Goal: Book appointment/travel/reservation

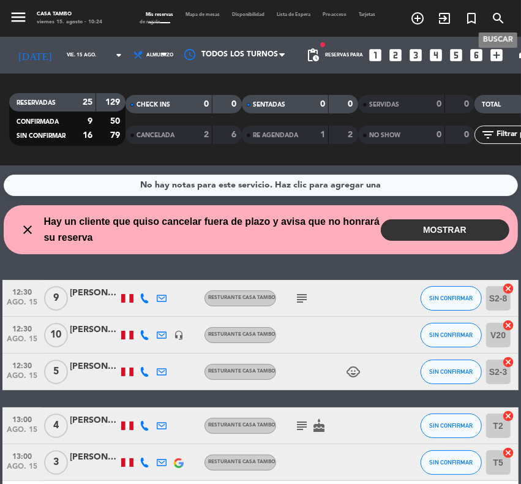
click at [495, 19] on icon "search" at bounding box center [498, 18] width 15 height 15
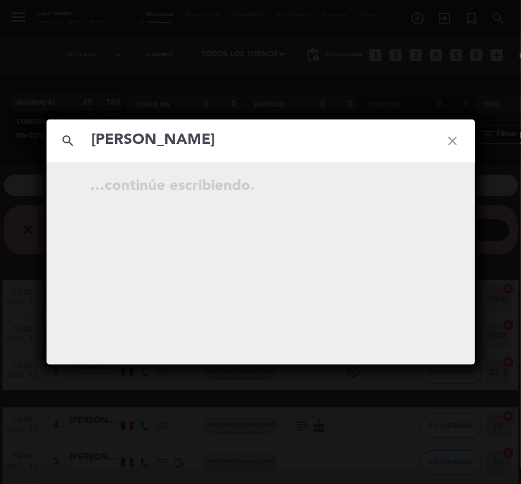
type input "[PERSON_NAME]"
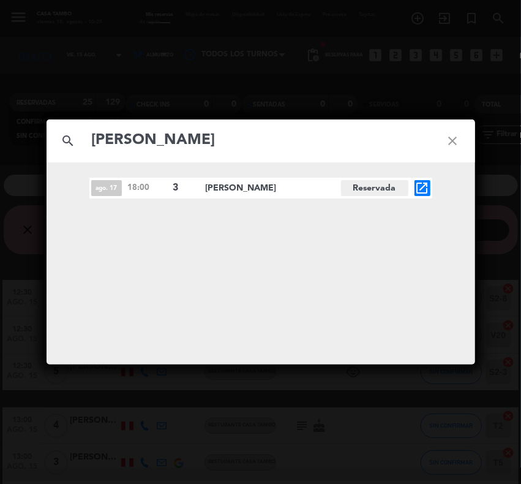
drag, startPoint x: 460, startPoint y: 132, endPoint x: 449, endPoint y: 123, distance: 14.4
click at [460, 132] on icon "close" at bounding box center [453, 141] width 44 height 44
click at [453, 143] on icon "close" at bounding box center [453, 141] width 44 height 44
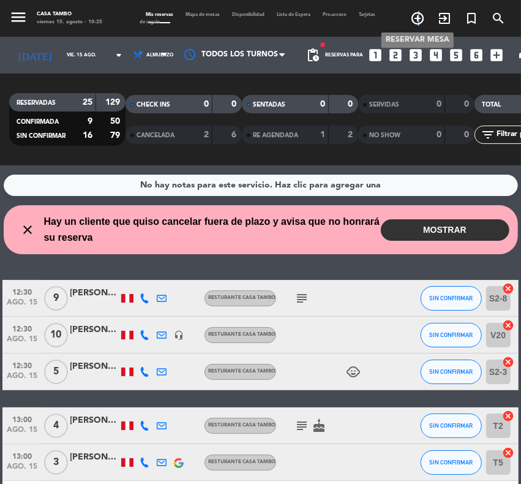
click at [420, 20] on icon "add_circle_outline" at bounding box center [418, 18] width 15 height 15
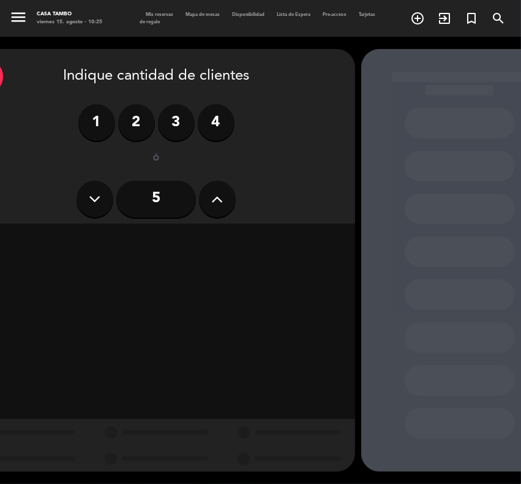
click at [134, 116] on label "2" at bounding box center [136, 122] width 37 height 37
click at [169, 242] on div "Almuerzo" at bounding box center [156, 241] width 124 height 25
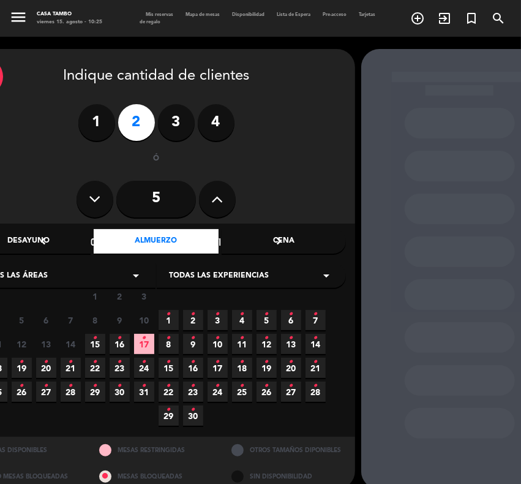
click at [233, 276] on span "Todas las experiencias" at bounding box center [219, 276] width 100 height 12
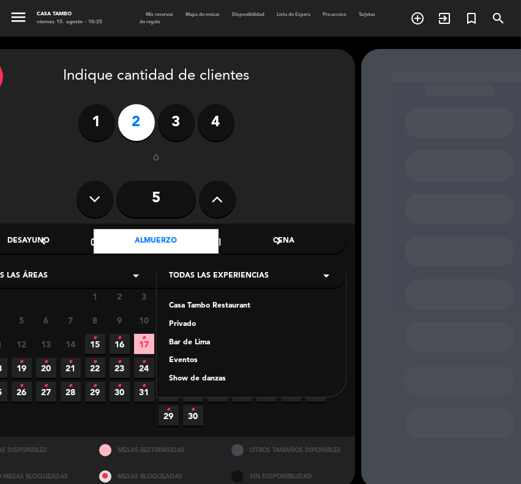
click at [221, 302] on div "Casa Tambo Restaurant" at bounding box center [251, 306] width 165 height 12
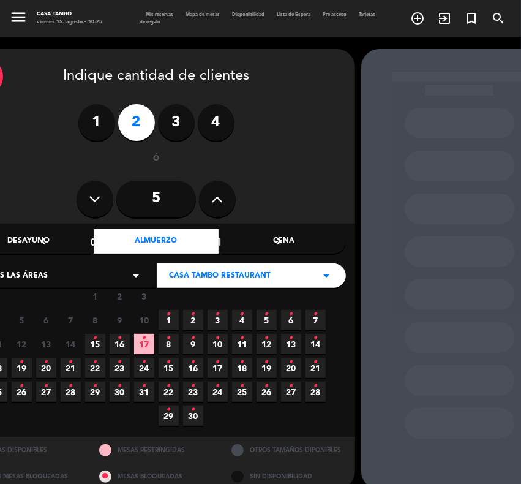
click at [23, 390] on icon "•" at bounding box center [22, 386] width 4 height 20
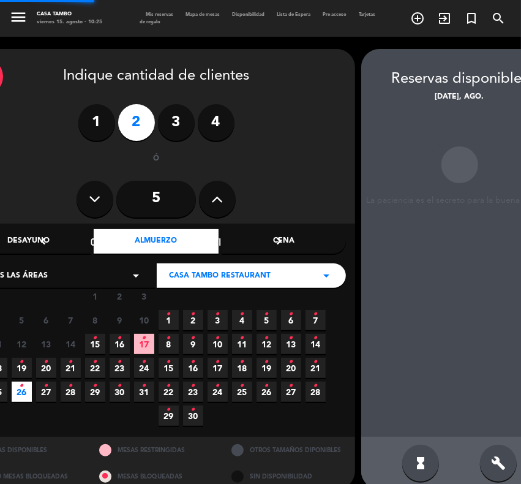
scroll to position [16, 37]
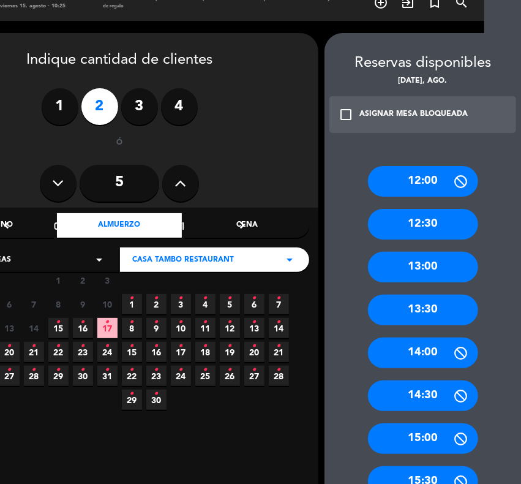
click at [437, 304] on div "13:30" at bounding box center [423, 310] width 110 height 31
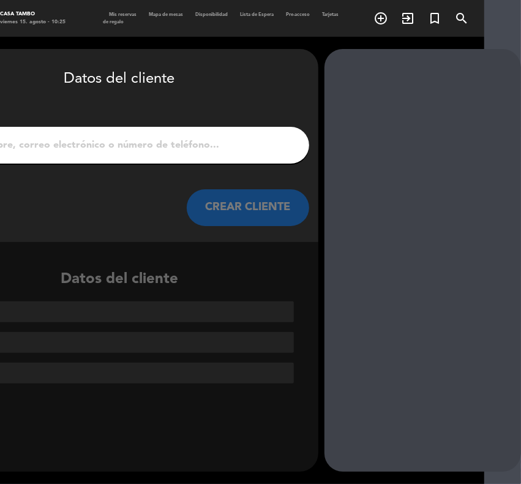
click at [212, 142] on input "1" at bounding box center [120, 145] width 362 height 17
paste input "[PERSON_NAME]"
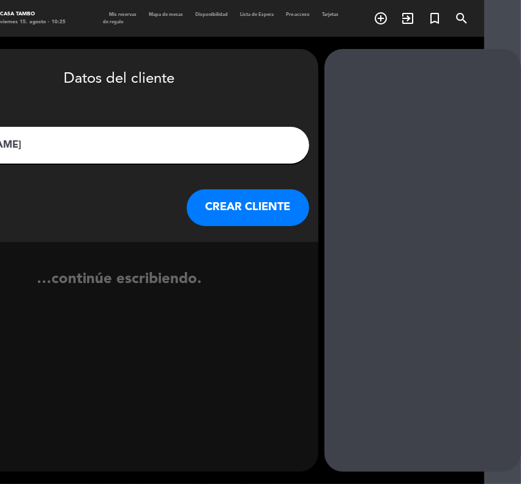
type input "[PERSON_NAME]"
click at [260, 213] on button "CREAR CLIENTE" at bounding box center [248, 207] width 123 height 37
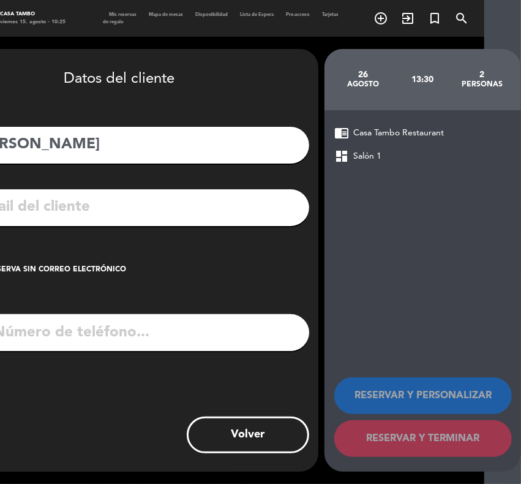
click at [68, 211] on input "text" at bounding box center [137, 207] width 325 height 25
paste input "[EMAIL_ADDRESS]. com"
type input "[EMAIL_ADDRESS]. com"
click at [61, 338] on input "tel" at bounding box center [135, 332] width 348 height 37
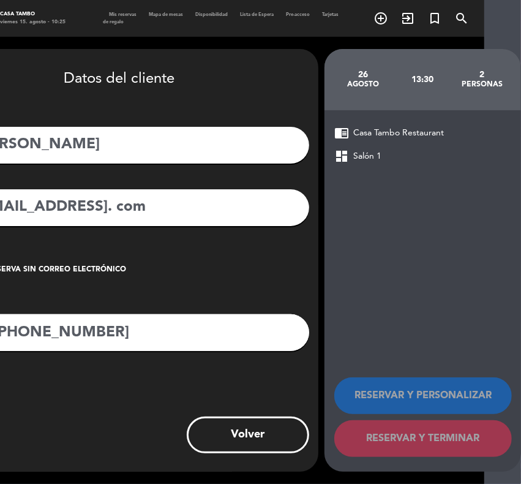
click at [6, 330] on input "[PHONE_NUMBER]" at bounding box center [135, 332] width 348 height 37
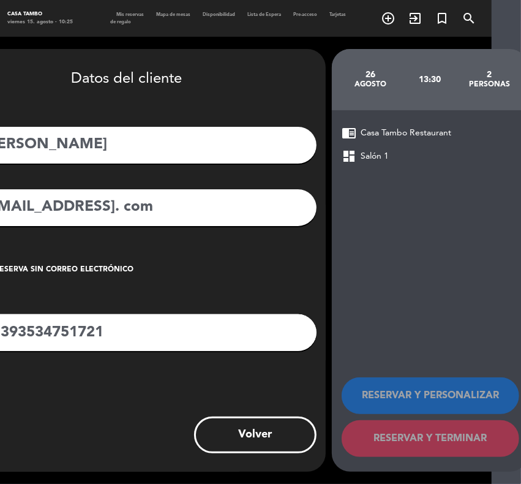
click at [118, 332] on input "393534751721" at bounding box center [143, 332] width 348 height 37
click at [3, 334] on input "393534751721" at bounding box center [143, 332] width 348 height 37
click at [117, 331] on input "[PHONE_NUMBER]" at bounding box center [143, 332] width 348 height 37
drag, startPoint x: 144, startPoint y: 331, endPoint x: -141, endPoint y: 382, distance: 289.4
click at [0, 382] on html "close × Casa Tambo × chrome_reader_mode Listado de Reservas account_box Cliente…" at bounding box center [260, 242] width 521 height 484
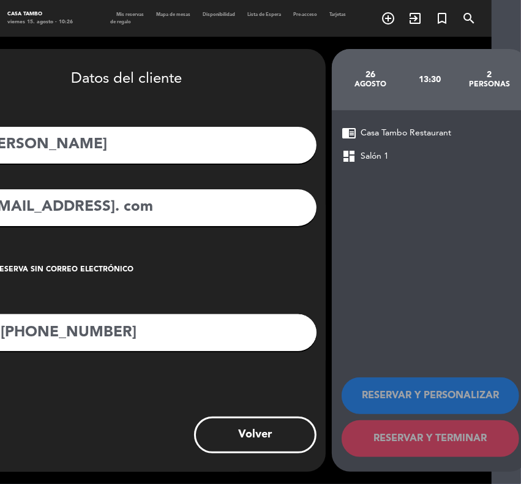
type input "[PHONE_NUMBER]"
click at [47, 265] on div "Crear reserva sin correo electrónico" at bounding box center [50, 270] width 167 height 12
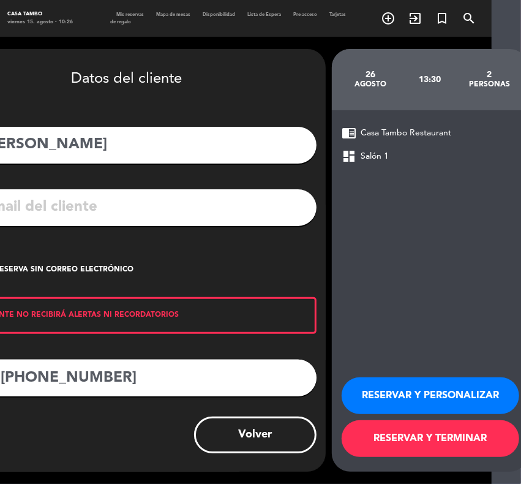
click at [390, 393] on button "RESERVAR Y PERSONALIZAR" at bounding box center [431, 395] width 178 height 37
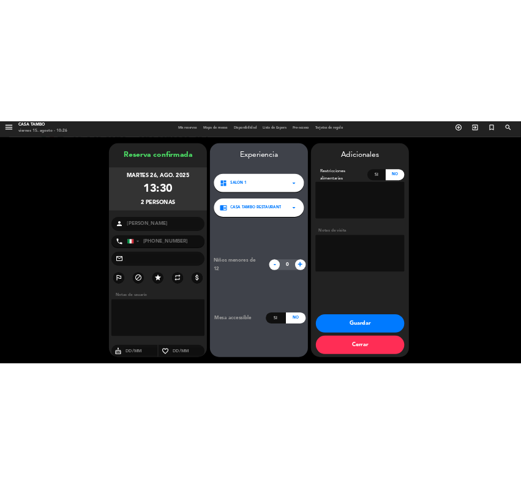
scroll to position [6, 0]
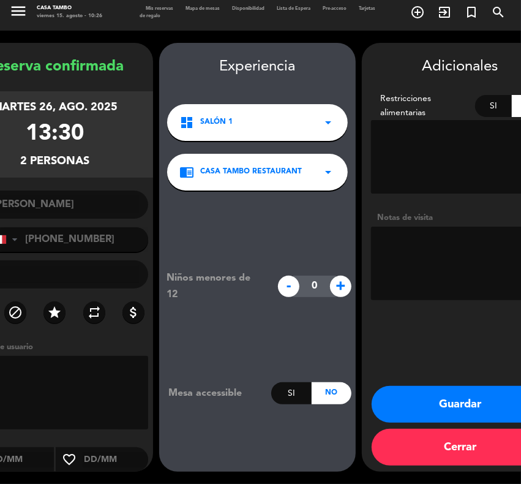
click at [441, 399] on button "Guardar" at bounding box center [461, 404] width 178 height 37
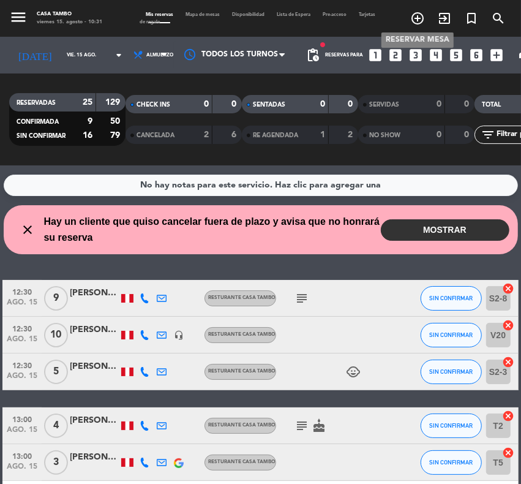
click at [415, 18] on icon "add_circle_outline" at bounding box center [418, 18] width 15 height 15
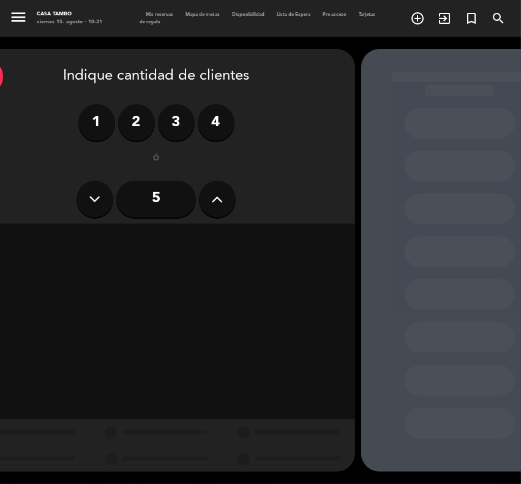
click at [161, 191] on input "5" at bounding box center [156, 199] width 80 height 37
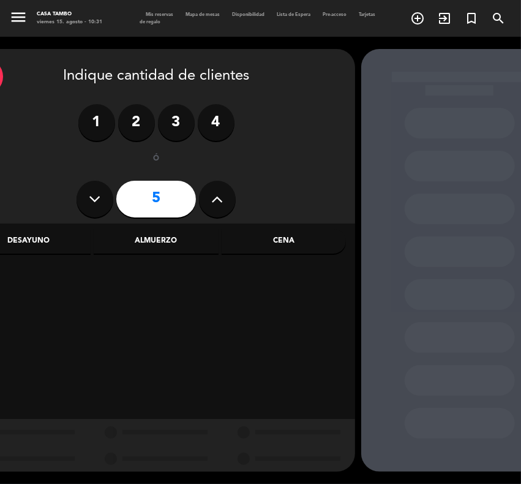
click at [148, 241] on div "Almuerzo" at bounding box center [156, 241] width 124 height 25
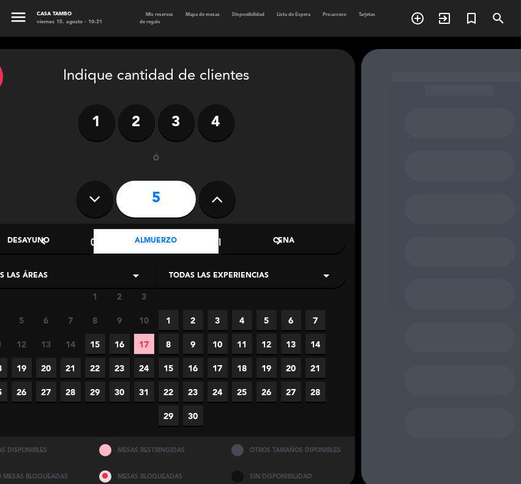
click at [231, 279] on span "Todas las experiencias" at bounding box center [219, 276] width 100 height 12
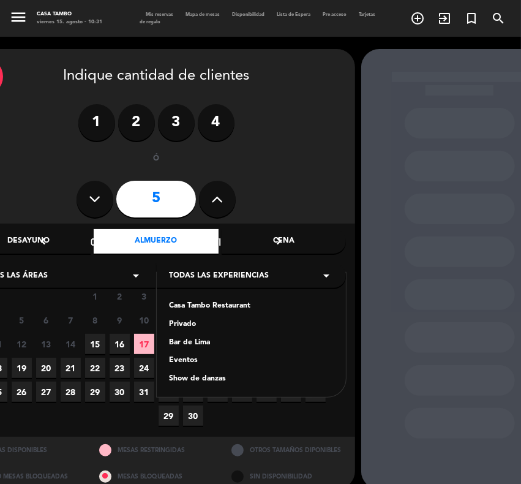
click at [213, 304] on div "Casa Tambo Restaurant" at bounding box center [251, 306] width 165 height 12
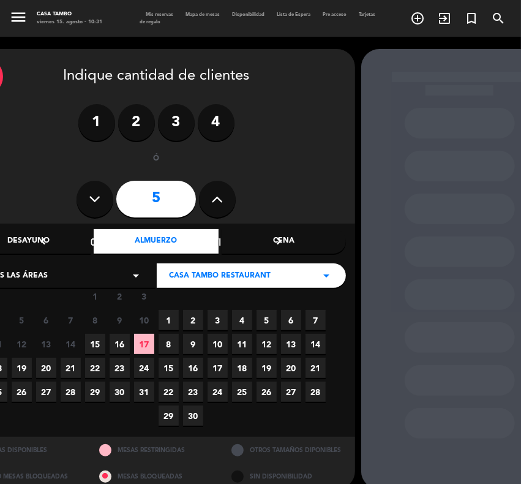
click at [142, 343] on span "17" at bounding box center [144, 344] width 20 height 20
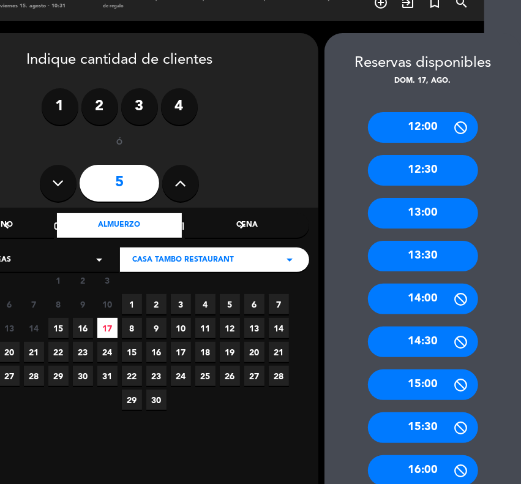
click at [429, 213] on div "13:00" at bounding box center [423, 213] width 110 height 31
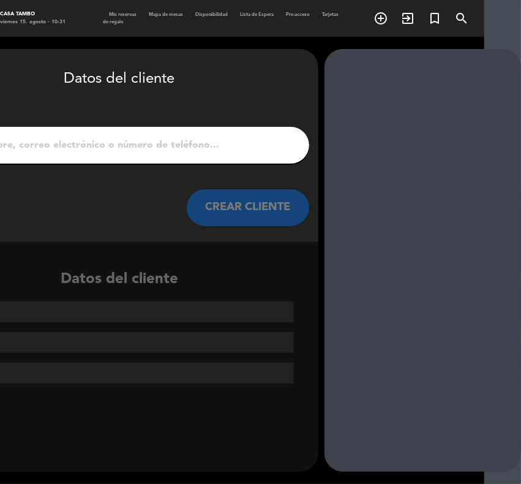
click at [213, 138] on input "1" at bounding box center [120, 145] width 362 height 17
paste input "[PERSON_NAME]"
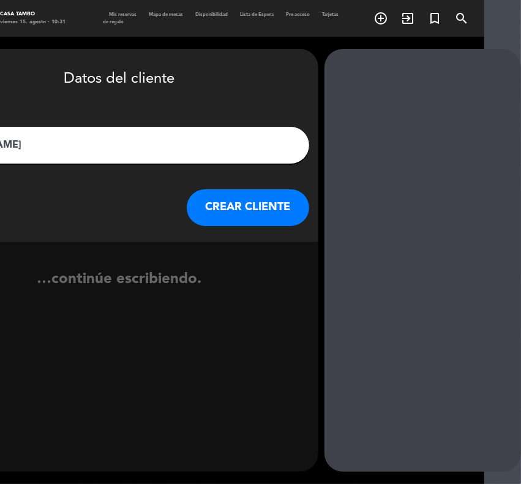
type input "[PERSON_NAME]"
click at [249, 197] on button "CREAR CLIENTE" at bounding box center [248, 207] width 123 height 37
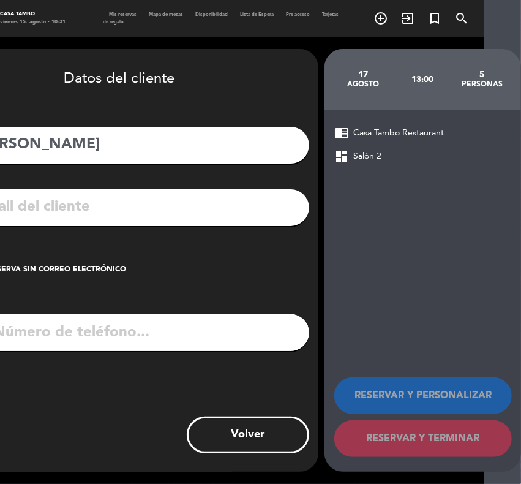
click at [62, 216] on input "text" at bounding box center [137, 207] width 325 height 25
paste input "[EMAIL_ADDRESS][DOMAIN_NAME]"
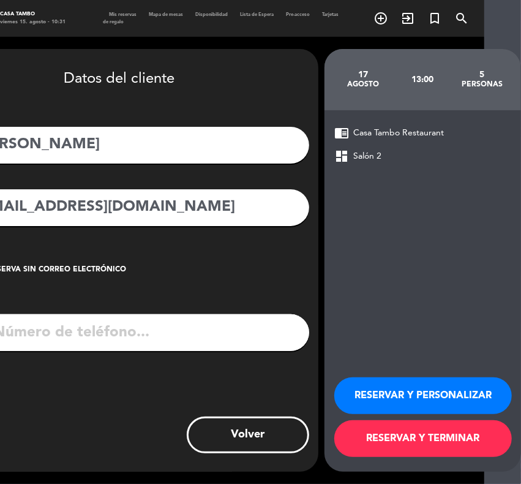
type input "[EMAIL_ADDRESS][DOMAIN_NAME]"
click at [98, 334] on input "tel" at bounding box center [135, 332] width 348 height 37
paste input "955751309"
type input "955751309"
click at [394, 396] on button "RESERVAR Y PERSONALIZAR" at bounding box center [424, 395] width 178 height 37
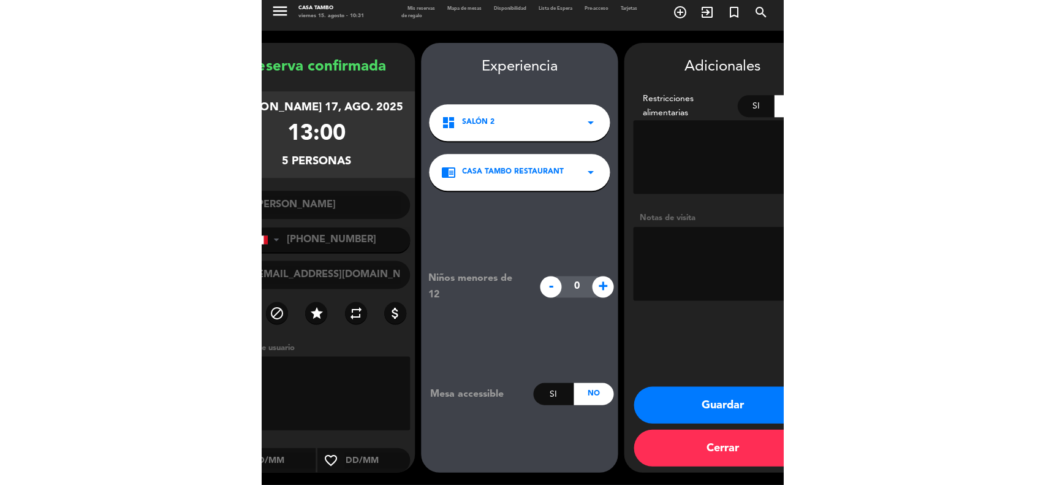
scroll to position [5, 0]
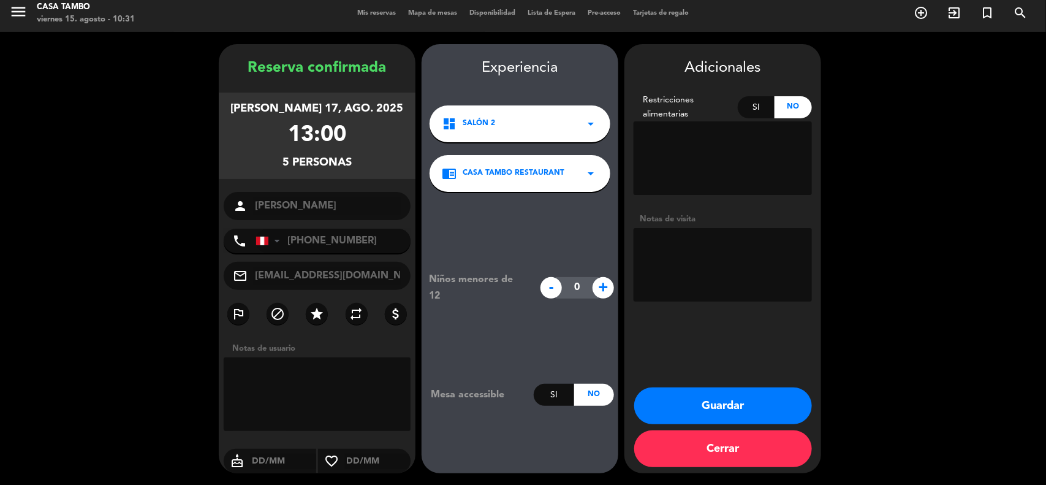
click at [521, 407] on button "Guardar" at bounding box center [723, 405] width 178 height 37
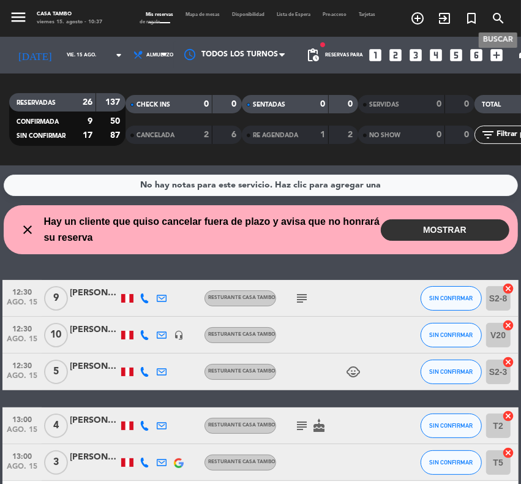
click at [499, 15] on icon "search" at bounding box center [498, 18] width 15 height 15
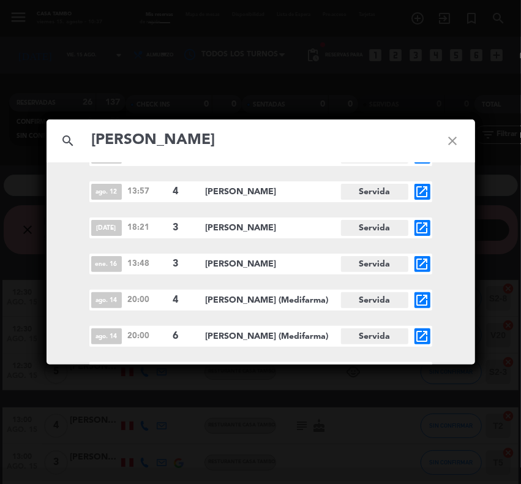
scroll to position [50, 0]
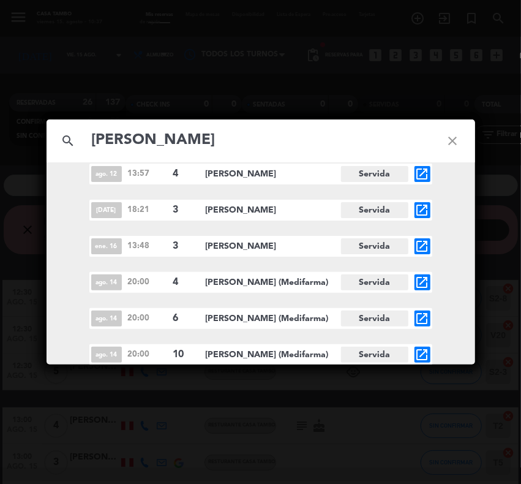
type input "[PERSON_NAME]"
click at [420, 354] on icon "open_in_new" at bounding box center [422, 354] width 15 height 15
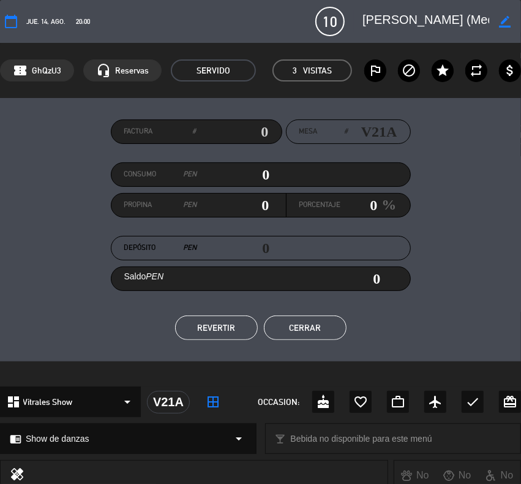
click at [319, 328] on button "Cerrar" at bounding box center [305, 328] width 83 height 25
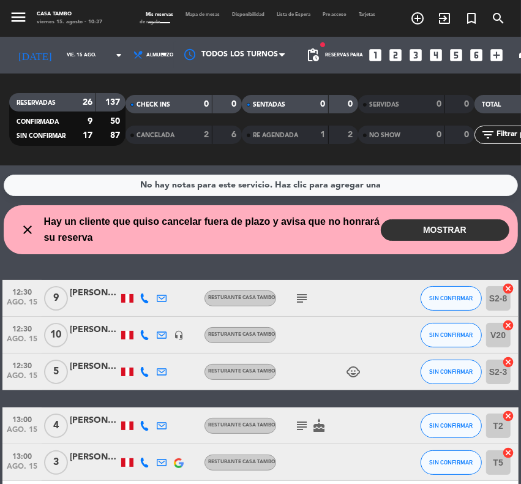
click at [449, 231] on button "MOSTRAR" at bounding box center [445, 229] width 129 height 21
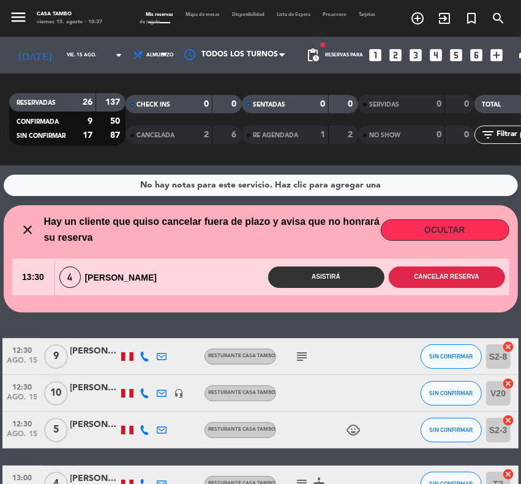
click at [454, 275] on button "Cancelar reserva" at bounding box center [447, 277] width 116 height 21
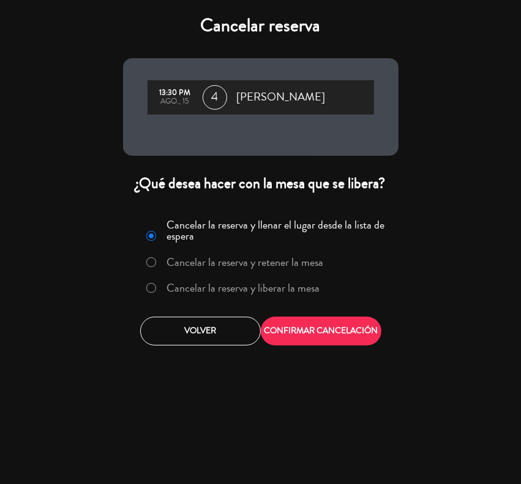
drag, startPoint x: 264, startPoint y: 289, endPoint x: 270, endPoint y: 289, distance: 6.2
click at [265, 288] on label "Cancelar la reserva y liberar la mesa" at bounding box center [243, 287] width 153 height 11
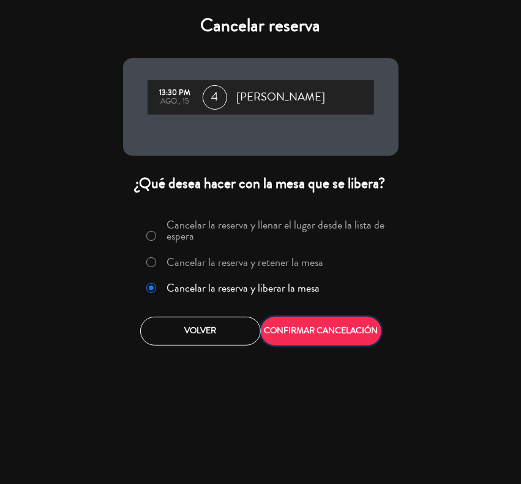
click at [332, 329] on button "CONFIRMAR CANCELACIÓN" at bounding box center [321, 331] width 121 height 29
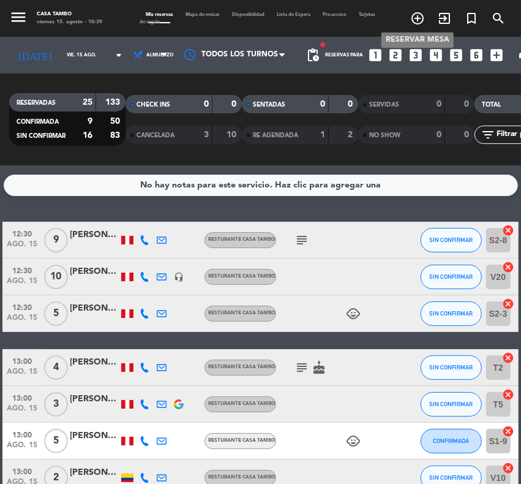
click at [417, 12] on icon "add_circle_outline" at bounding box center [418, 18] width 15 height 15
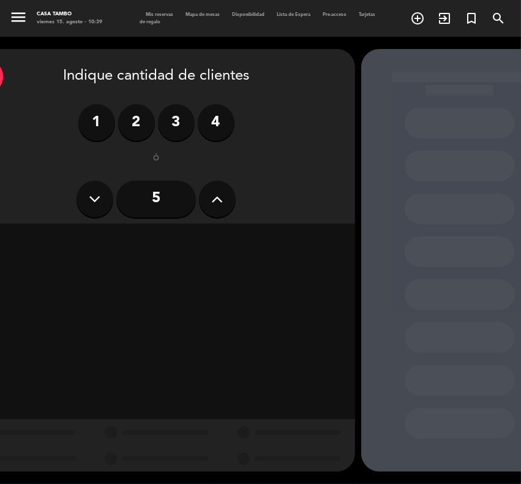
click at [236, 121] on div "1 2 3 4" at bounding box center [156, 122] width 380 height 37
click at [219, 121] on label "4" at bounding box center [216, 122] width 37 height 37
click at [279, 241] on div "Cena" at bounding box center [284, 241] width 124 height 25
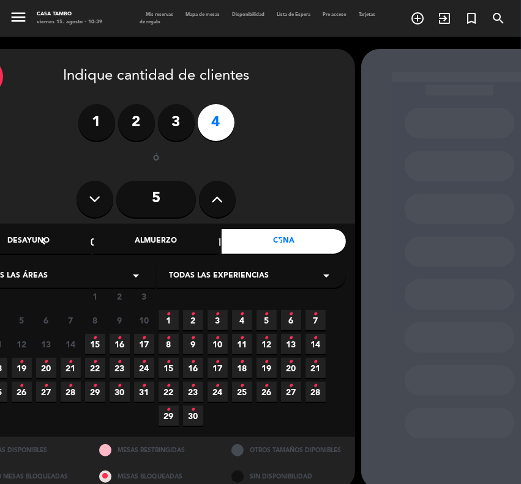
click at [233, 277] on span "Todas las experiencias" at bounding box center [219, 276] width 100 height 12
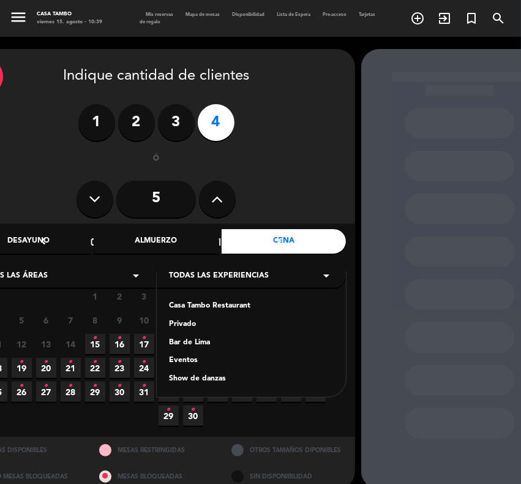
click at [213, 302] on div "Casa Tambo Restaurant" at bounding box center [251, 306] width 165 height 12
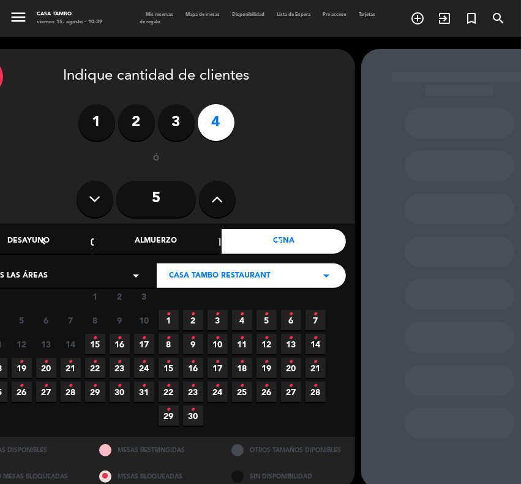
click at [97, 339] on span "15 •" at bounding box center [95, 344] width 20 height 20
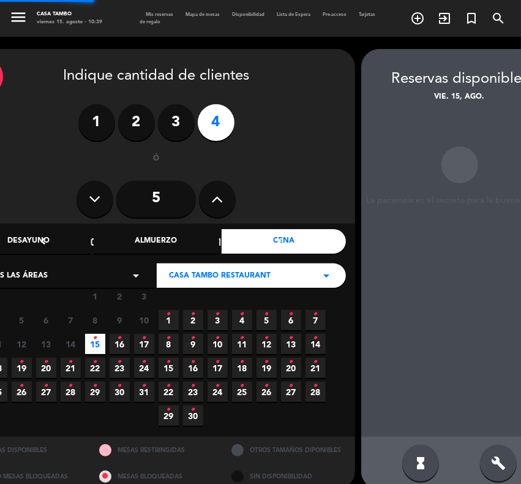
scroll to position [16, 37]
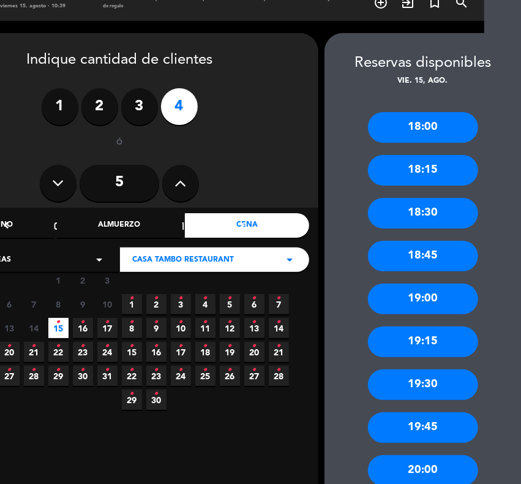
click at [449, 301] on div "19:00" at bounding box center [423, 299] width 110 height 31
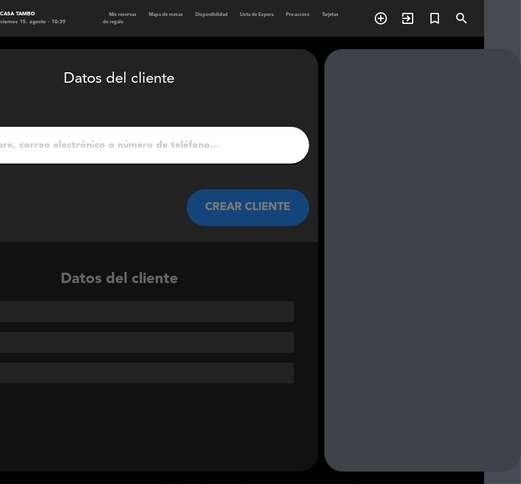
scroll to position [0, 37]
click at [211, 145] on input "1" at bounding box center [120, 145] width 362 height 17
paste input "[PERSON_NAME]"
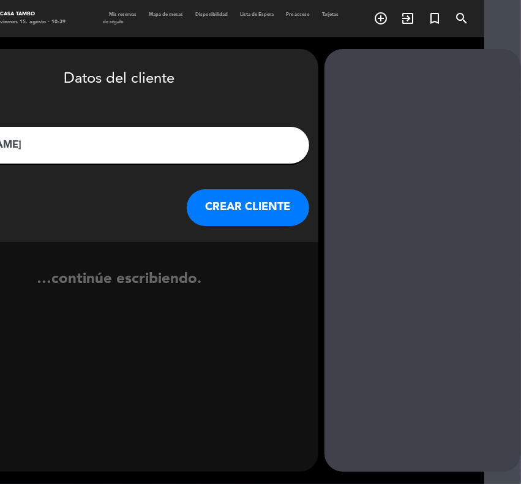
type input "[PERSON_NAME]"
click at [221, 202] on button "CREAR CLIENTE" at bounding box center [248, 207] width 123 height 37
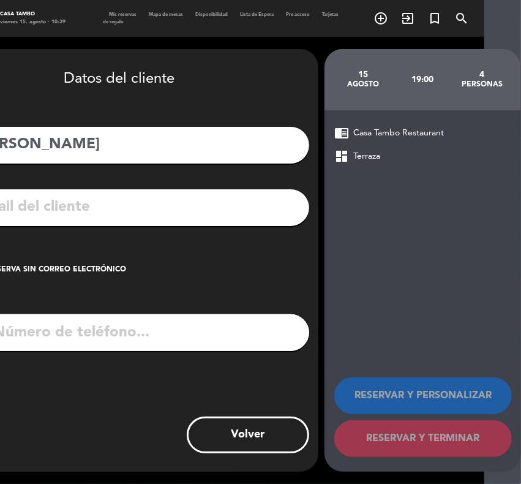
click at [118, 333] on input "tel" at bounding box center [135, 332] width 348 height 37
paste input "998138688"
type input "998138688"
click at [36, 206] on input "text" at bounding box center [137, 207] width 325 height 25
paste input "[EMAIL_ADDRESS][DOMAIN_NAME]"
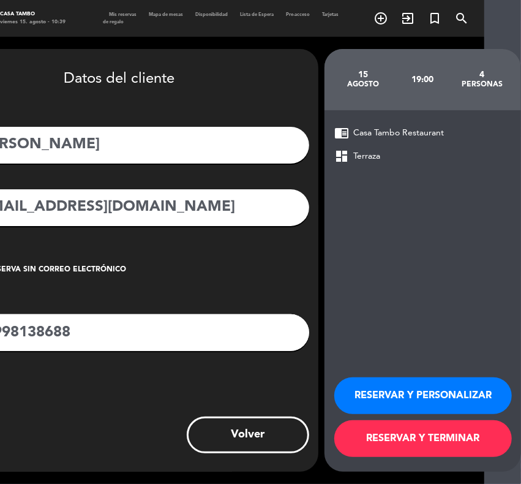
type input "[EMAIL_ADDRESS][DOMAIN_NAME]"
click at [401, 391] on button "RESERVAR Y PERSONALIZAR" at bounding box center [424, 395] width 178 height 37
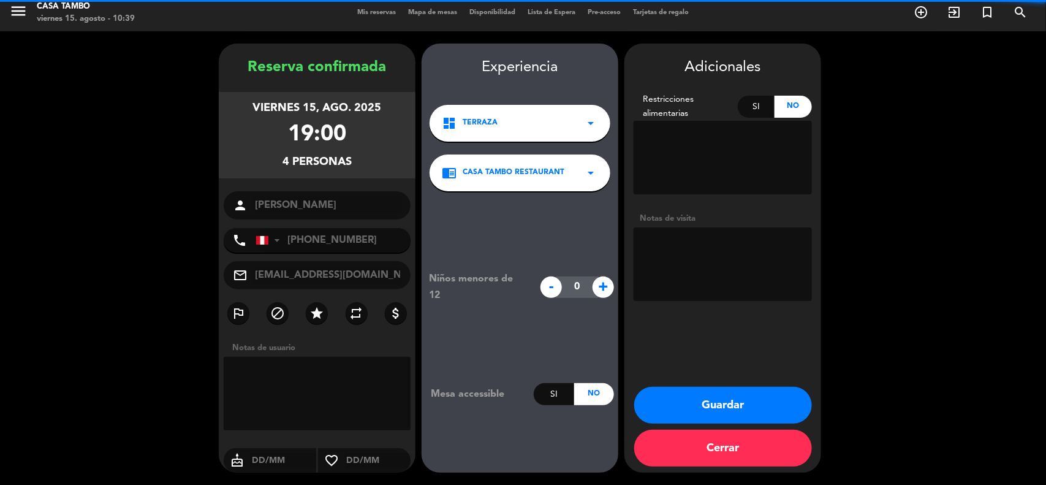
scroll to position [5, 0]
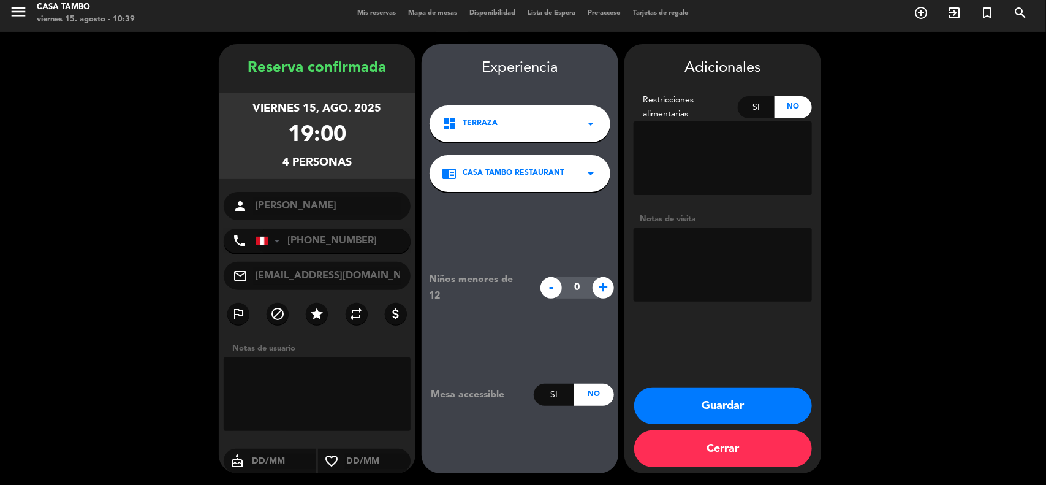
click at [521, 398] on button "Guardar" at bounding box center [723, 405] width 178 height 37
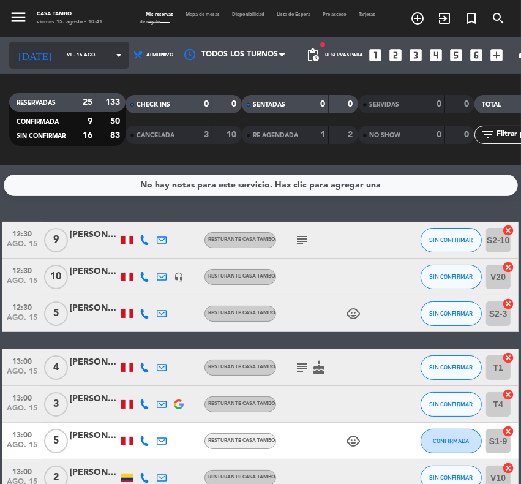
click at [78, 57] on input "vie. 15 ago." at bounding box center [95, 55] width 69 height 18
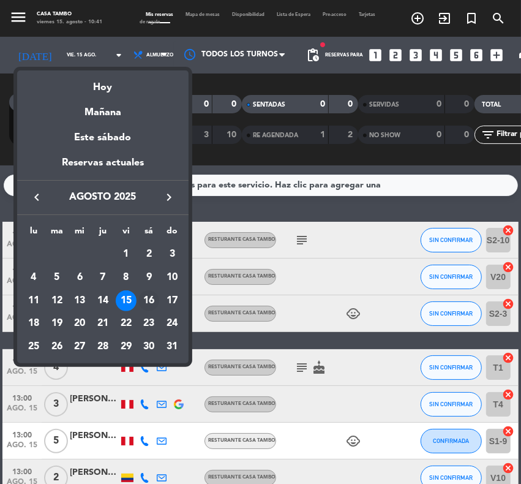
click at [141, 293] on div "16" at bounding box center [148, 300] width 21 height 21
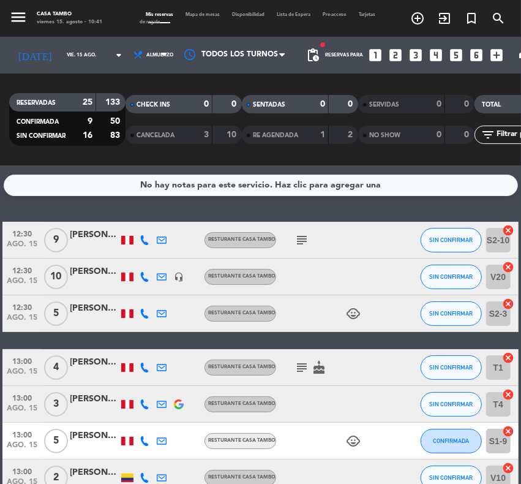
type input "sáb. 16 ago."
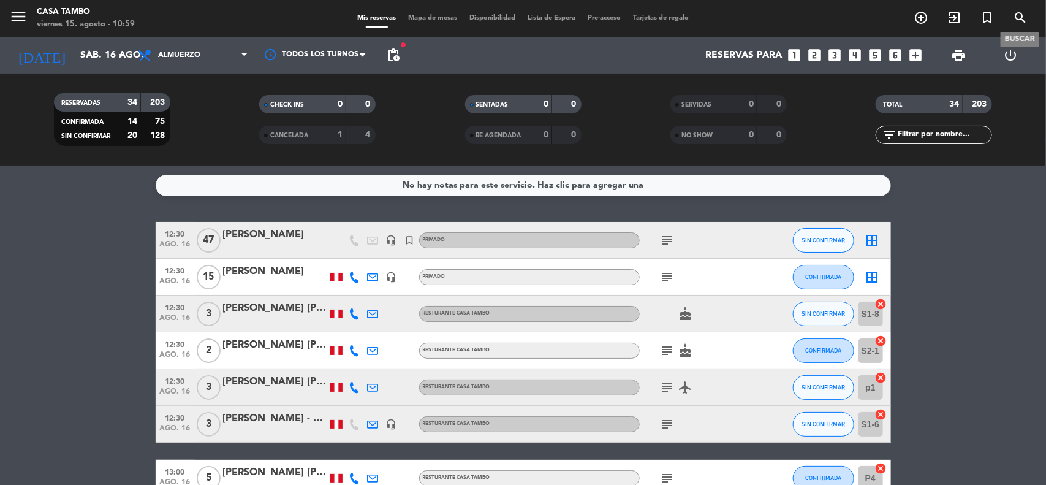
click at [521, 15] on icon "search" at bounding box center [1020, 17] width 15 height 15
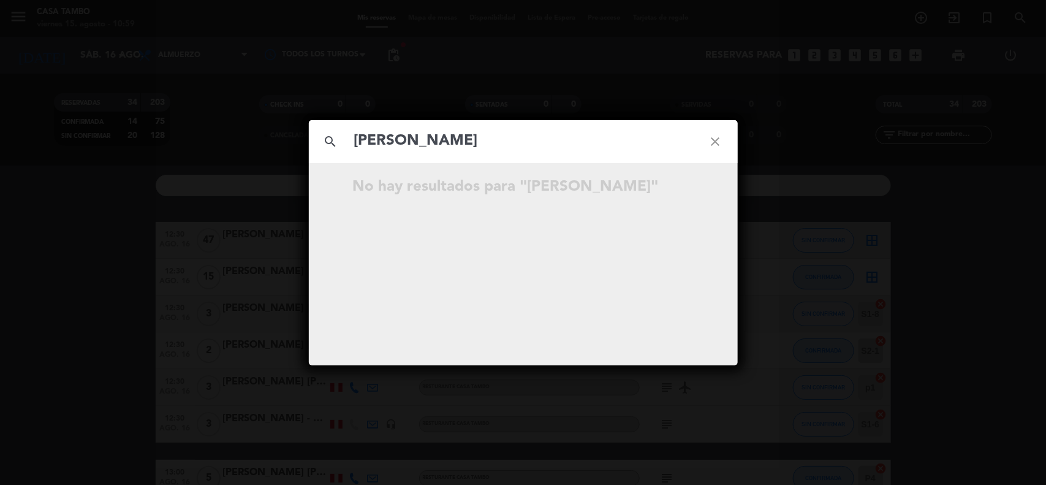
type input "[PERSON_NAME]"
click at [521, 141] on icon "close" at bounding box center [716, 141] width 44 height 44
click at [509, 138] on input "text" at bounding box center [523, 141] width 341 height 25
type input "dharmy"
click at [521, 142] on icon "close" at bounding box center [716, 141] width 44 height 44
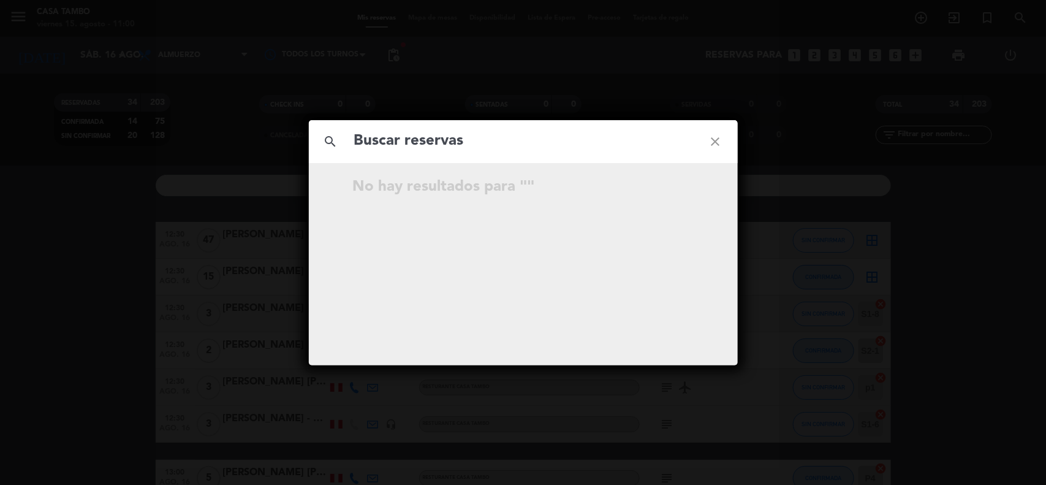
click at [521, 140] on icon "close" at bounding box center [716, 141] width 44 height 44
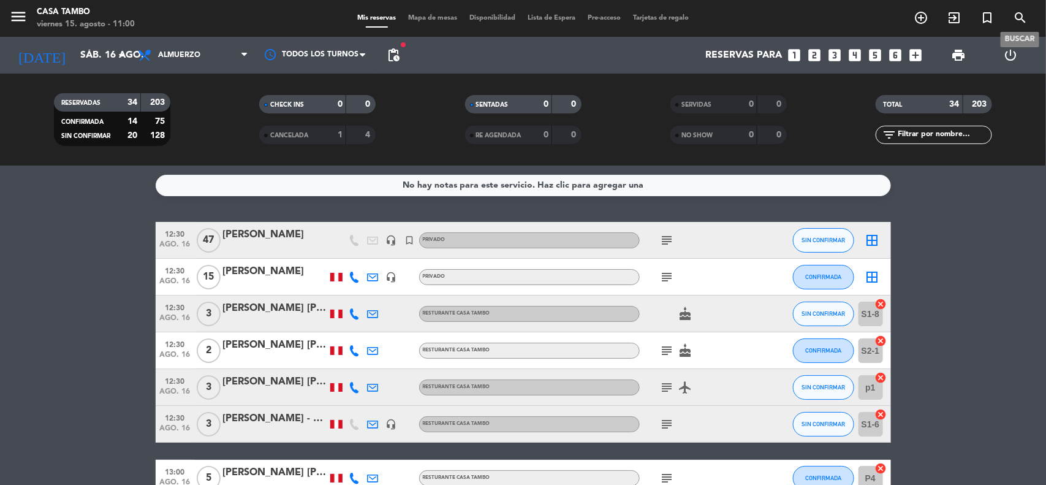
click at [521, 13] on icon "search" at bounding box center [1020, 17] width 15 height 15
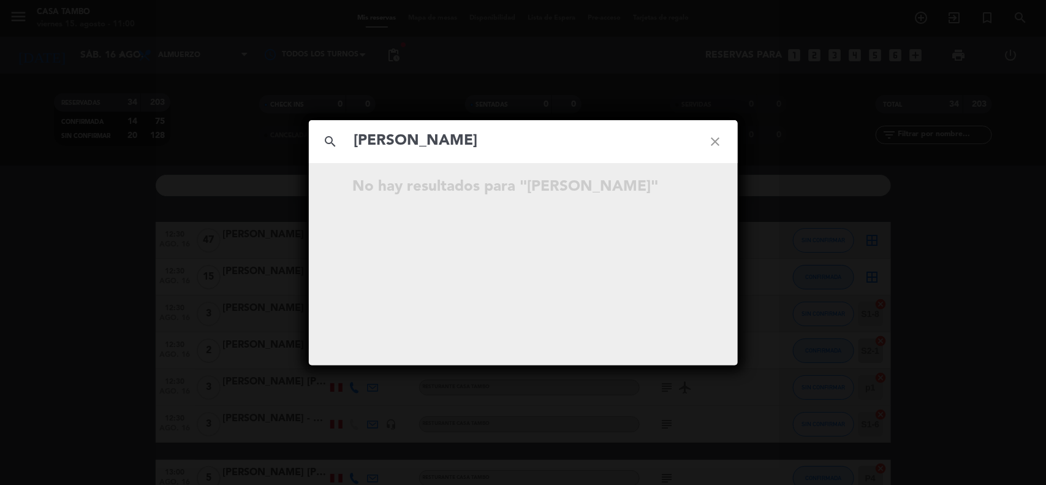
type input "[PERSON_NAME]"
click at [521, 137] on icon "close" at bounding box center [716, 141] width 44 height 44
drag, startPoint x: 713, startPoint y: 144, endPoint x: 618, endPoint y: 127, distance: 96.4
click at [521, 144] on icon "close" at bounding box center [716, 141] width 44 height 44
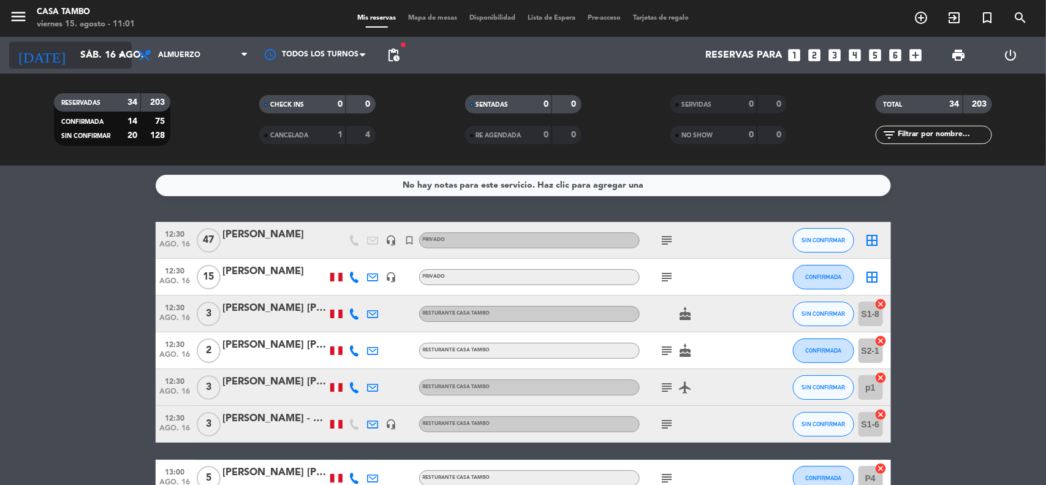
click at [126, 53] on icon "arrow_drop_down" at bounding box center [121, 55] width 15 height 15
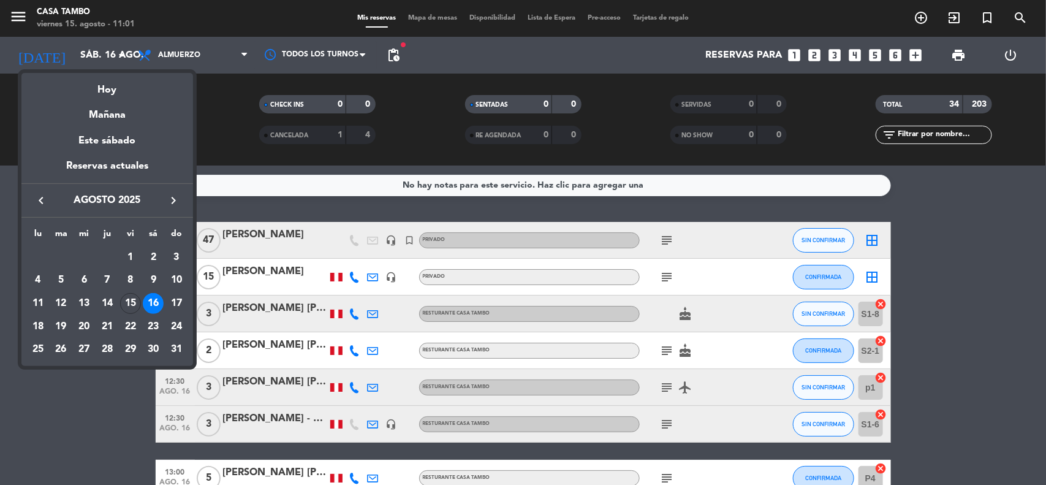
click at [44, 198] on icon "keyboard_arrow_left" at bounding box center [41, 200] width 15 height 15
click at [155, 346] on div "26" at bounding box center [153, 349] width 21 height 21
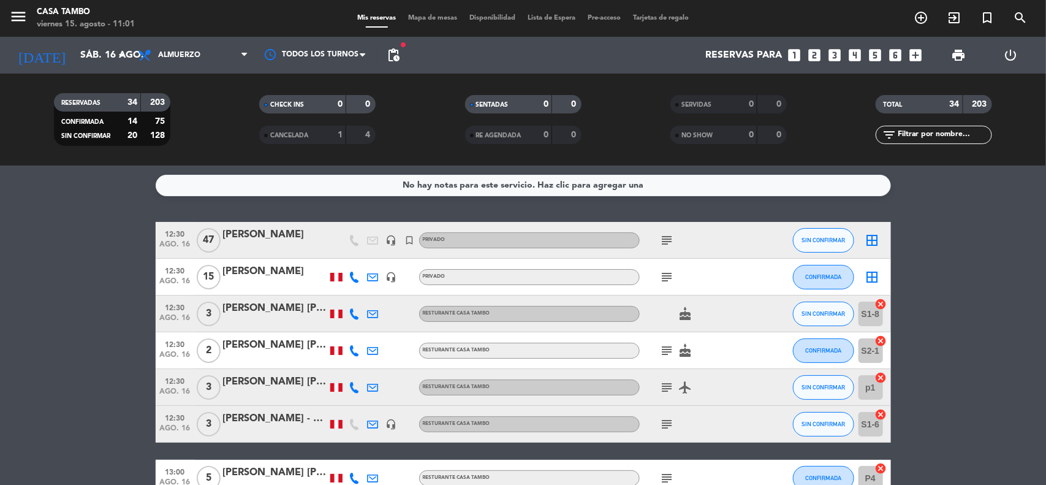
type input "sáb. [DATE]"
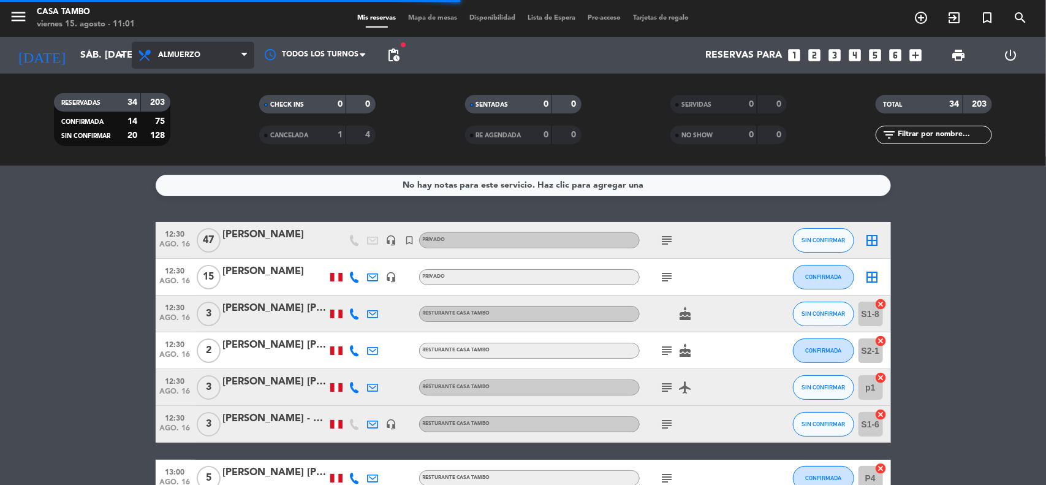
click at [210, 55] on span "Almuerzo" at bounding box center [193, 55] width 123 height 27
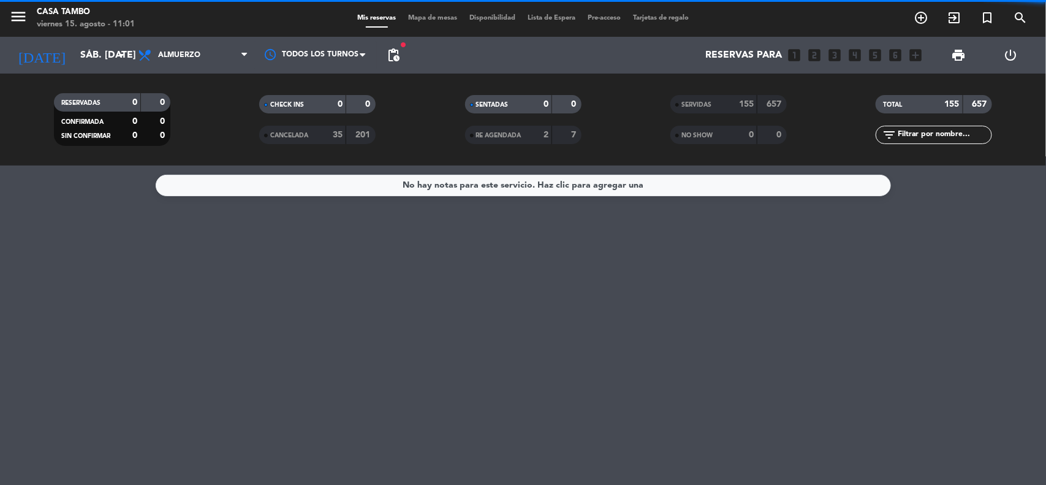
click at [190, 155] on div "RESERVADAS 0 0 CONFIRMADA 0 0 SIN CONFIRMAR 0 0 CHECK INS 0 0 CANCELADA 35 201 …" at bounding box center [523, 120] width 1046 height 92
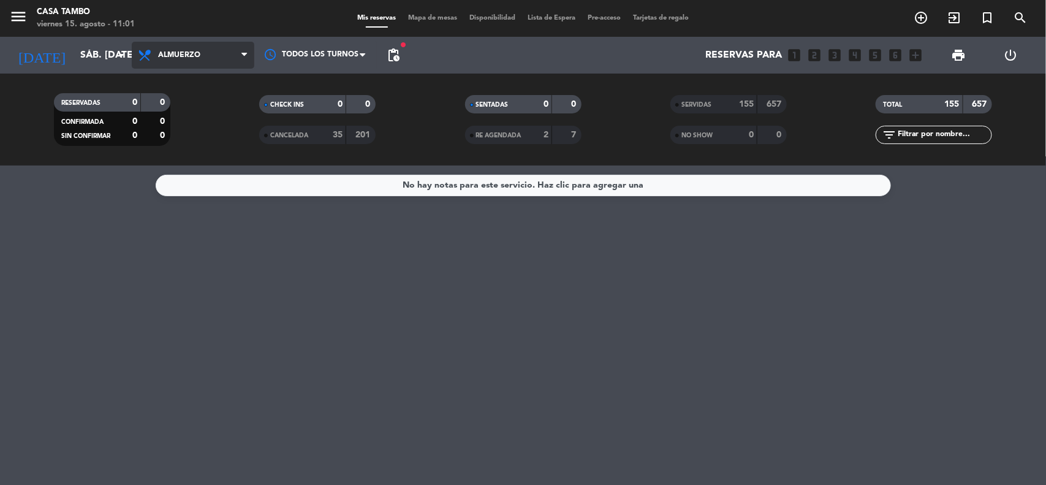
click at [197, 44] on span "Almuerzo" at bounding box center [193, 55] width 123 height 27
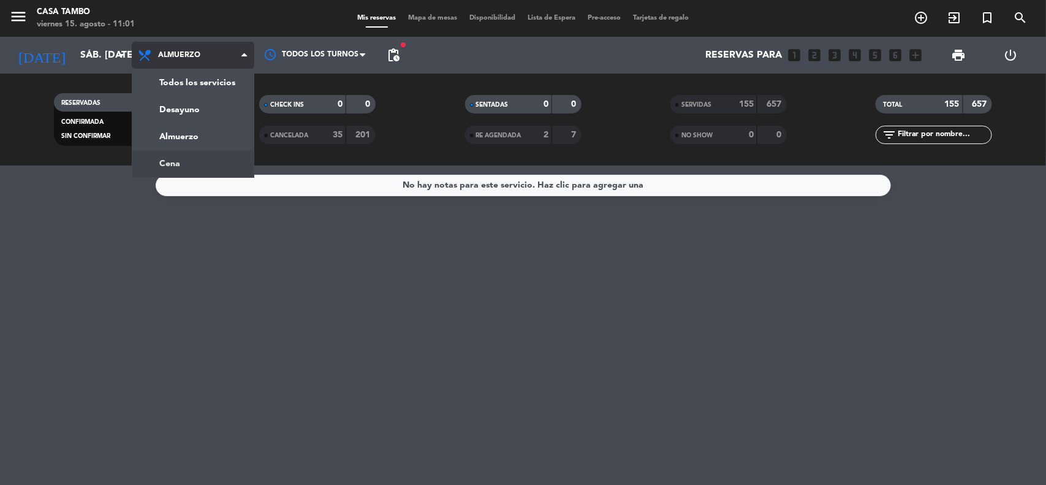
click at [203, 153] on div "menu Casa Tambo viernes 15. agosto - 11:01 Mis reservas Mapa de mesas Disponibi…" at bounding box center [523, 82] width 1046 height 165
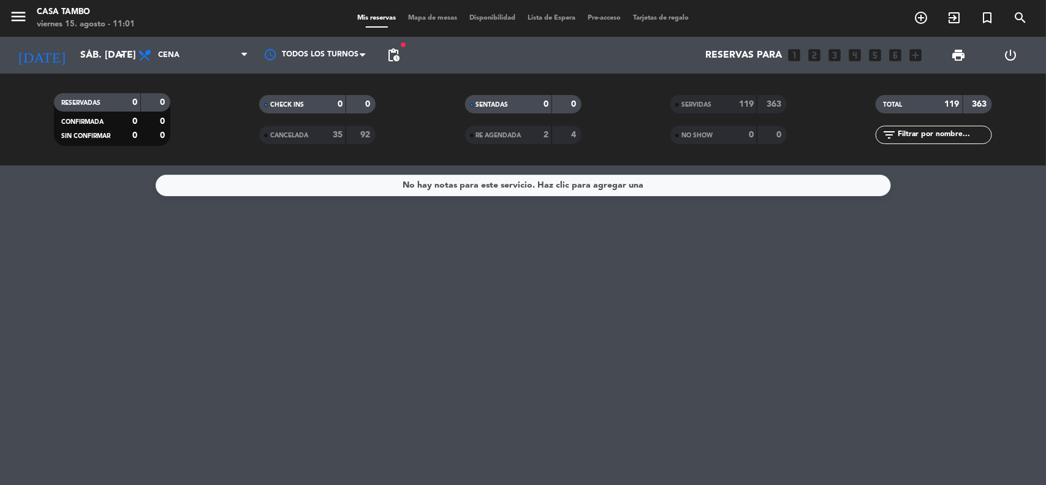
click at [521, 102] on div "SERVIDAS" at bounding box center [701, 104] width 56 height 14
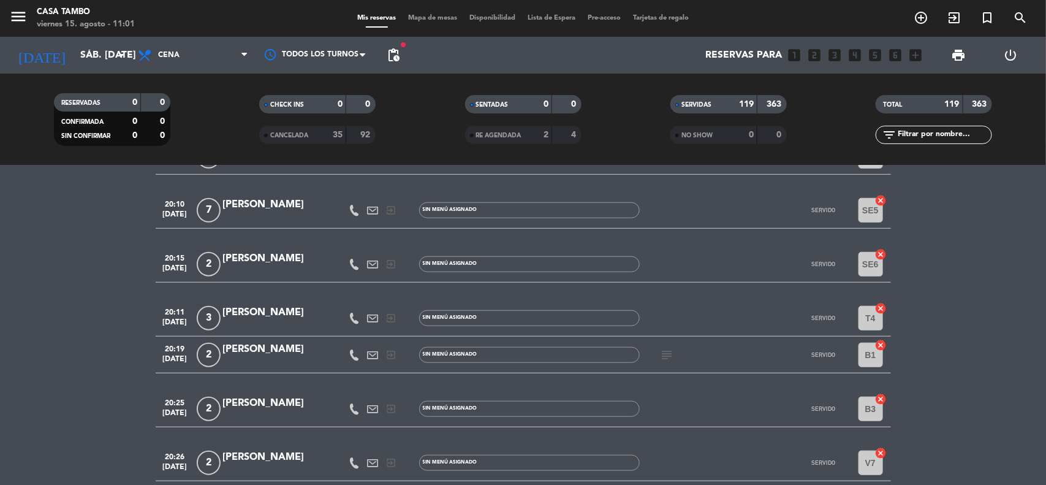
scroll to position [2604, 0]
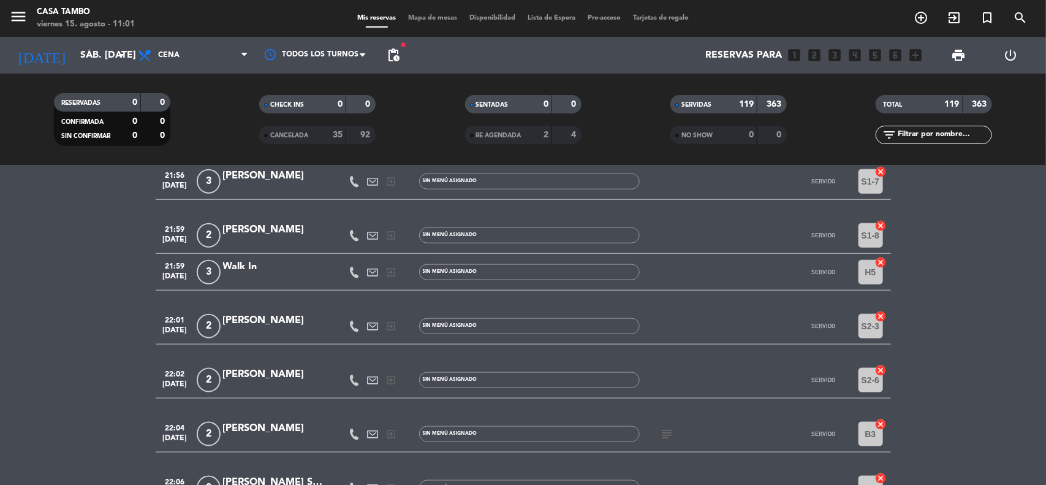
scroll to position [4749, 0]
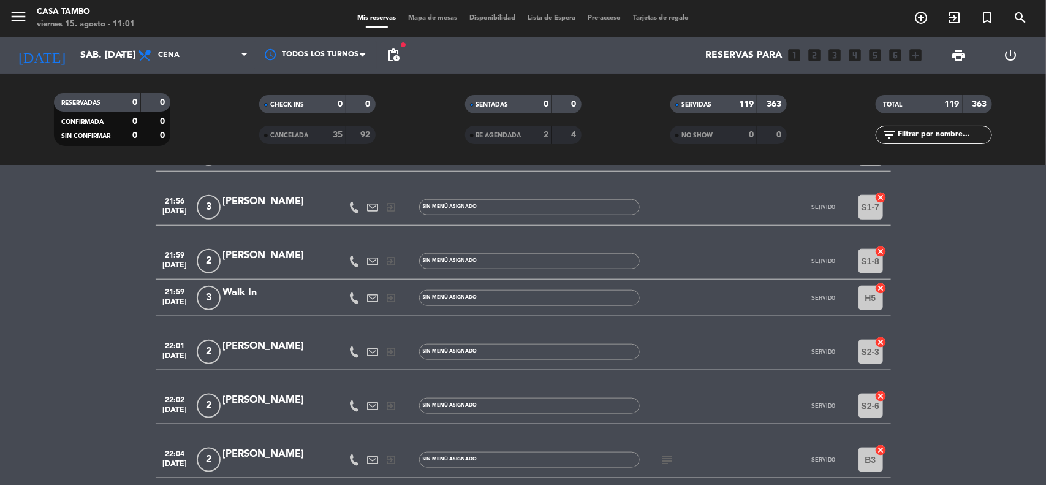
drag, startPoint x: 979, startPoint y: 274, endPoint x: 53, endPoint y: 357, distance: 930.2
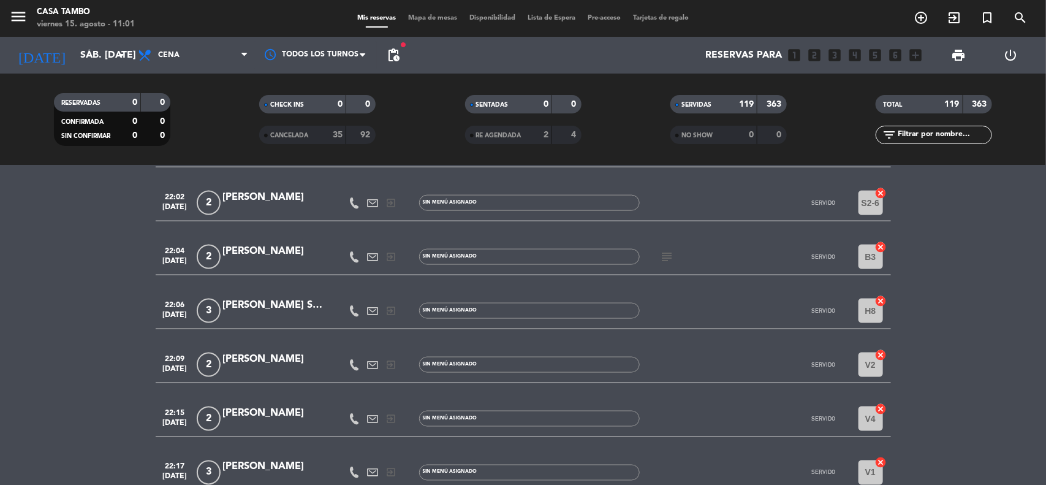
scroll to position [4979, 0]
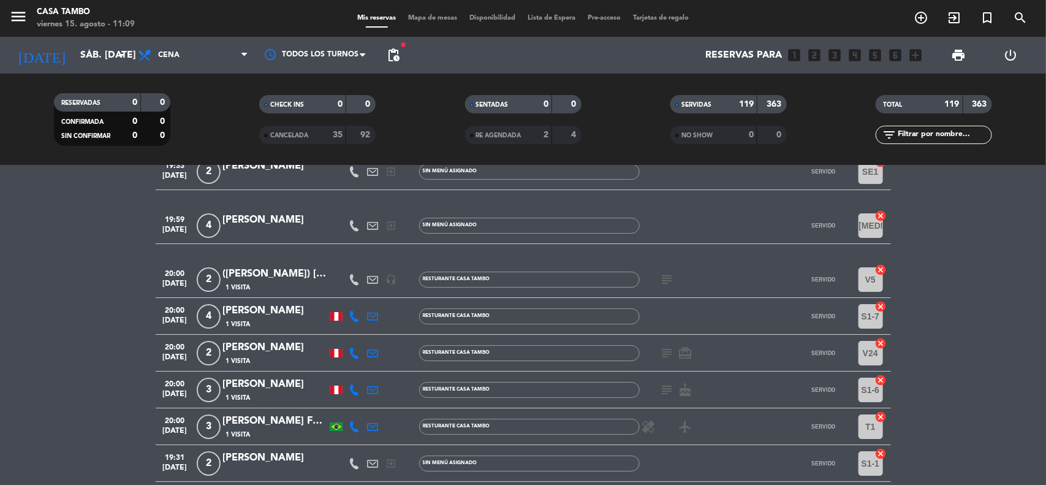
scroll to position [1971, 0]
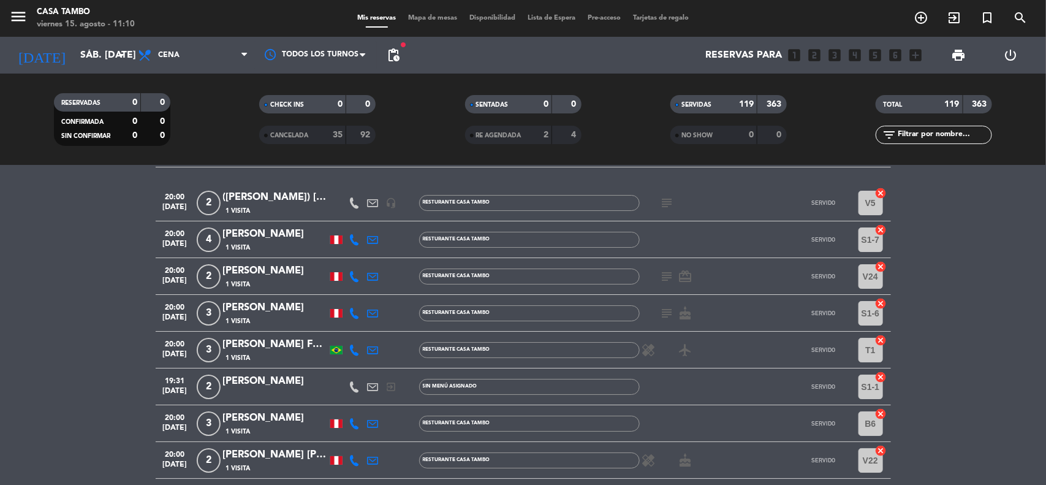
click at [273, 311] on div "[PERSON_NAME]" at bounding box center [275, 308] width 104 height 16
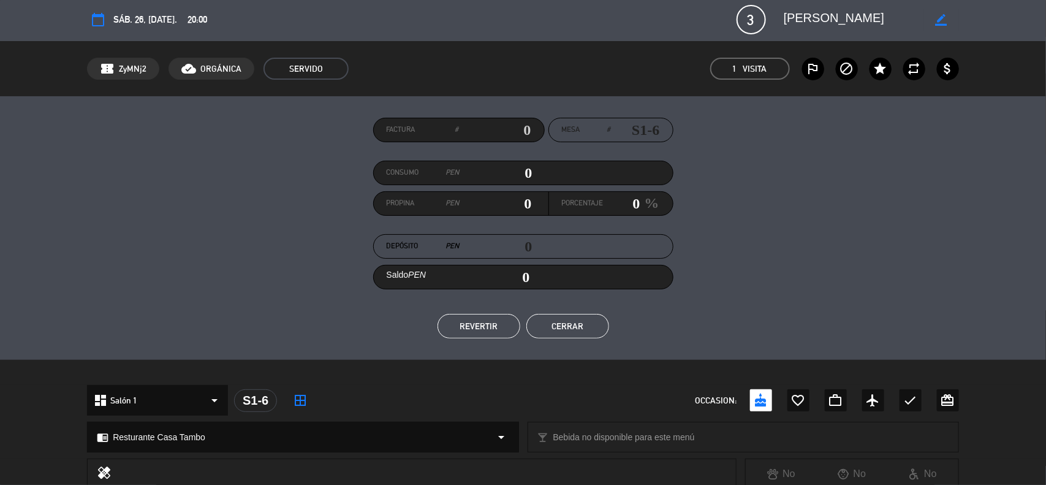
scroll to position [0, 0]
click at [521, 22] on icon "border_color" at bounding box center [942, 22] width 12 height 12
drag, startPoint x: 904, startPoint y: 17, endPoint x: 787, endPoint y: 18, distance: 117.0
click at [521, 18] on textarea at bounding box center [854, 21] width 140 height 22
click at [521, 20] on icon at bounding box center [942, 22] width 12 height 12
